Goal: Information Seeking & Learning: Learn about a topic

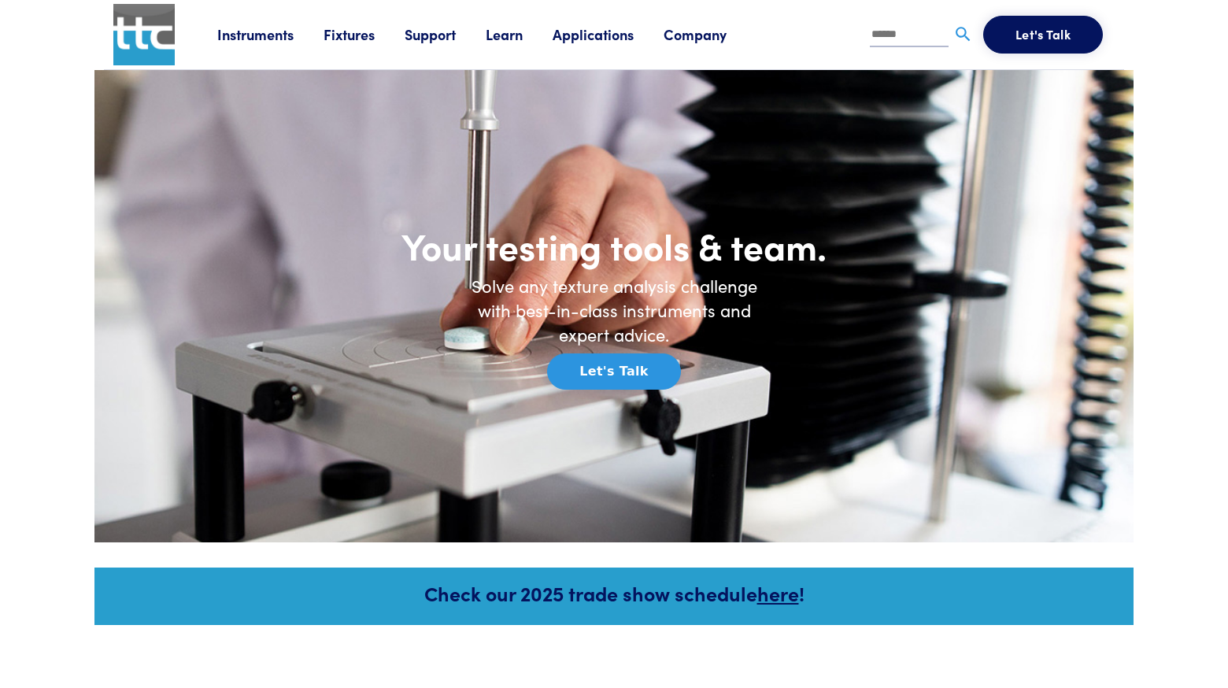
click at [262, 34] on link "Instruments" at bounding box center [270, 34] width 106 height 20
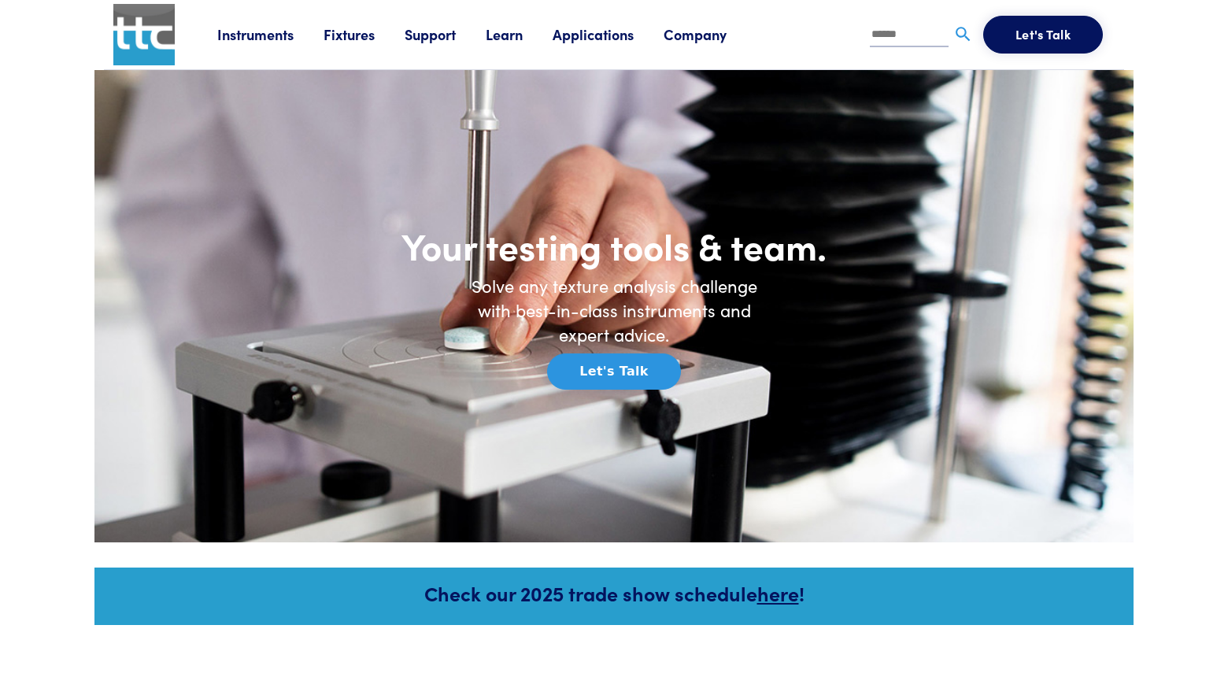
click at [502, 34] on link "Learn" at bounding box center [519, 34] width 67 height 20
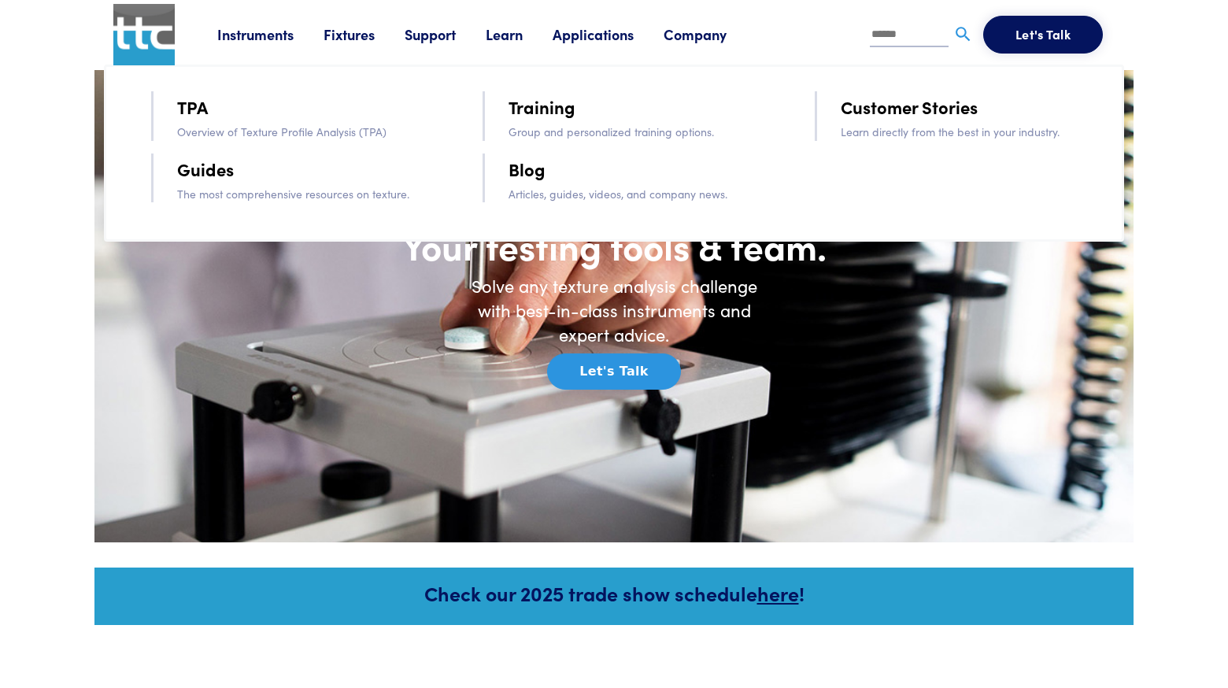
click at [527, 171] on link "Blog" at bounding box center [527, 169] width 37 height 28
